Goal: Complete application form

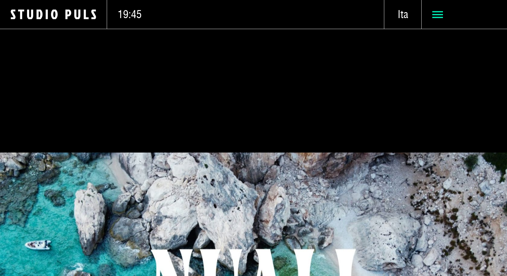
click at [438, 16] on icon at bounding box center [437, 14] width 11 height 11
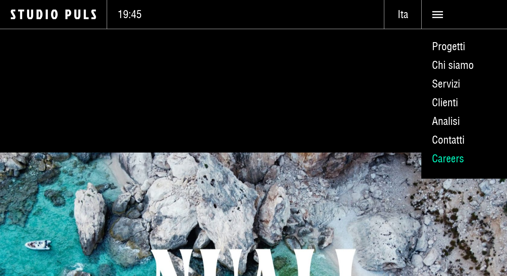
click at [449, 157] on link "Careers" at bounding box center [464, 158] width 86 height 19
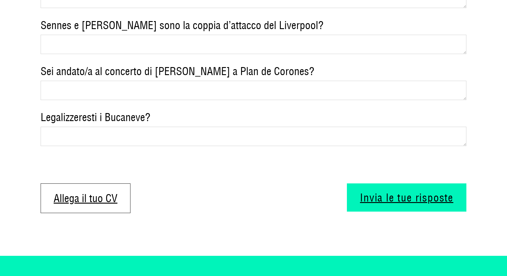
scroll to position [1267, 0]
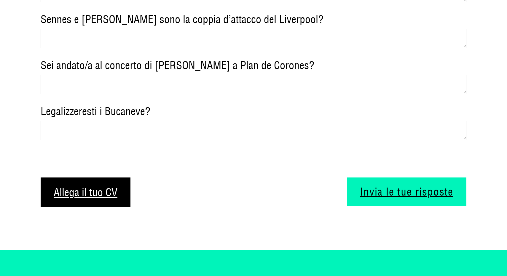
click at [89, 179] on label "Allega il tuo CV" at bounding box center [86, 192] width 90 height 30
click at [41, 177] on input "Allega il tuo CV" at bounding box center [41, 177] width 0 height 0
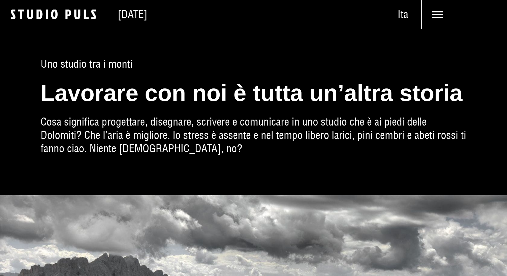
scroll to position [0, 0]
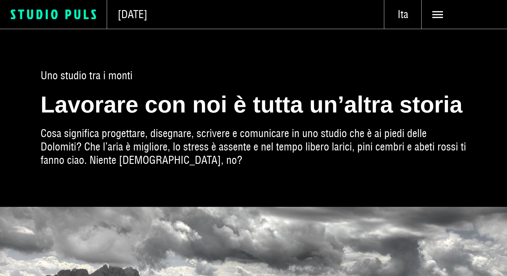
click at [56, 17] on icon at bounding box center [54, 13] width 7 height 9
